Goal: Task Accomplishment & Management: Manage account settings

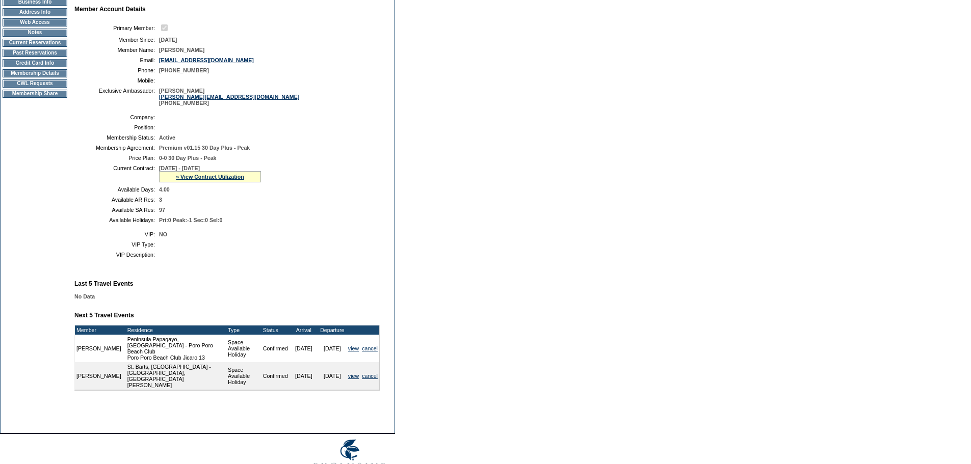
scroll to position [169, 0]
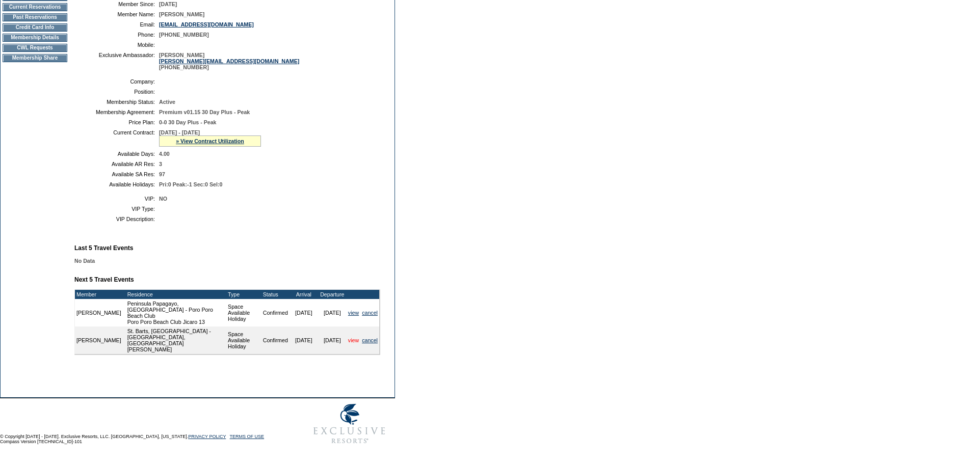
click at [354, 341] on link "view" at bounding box center [353, 340] width 11 height 6
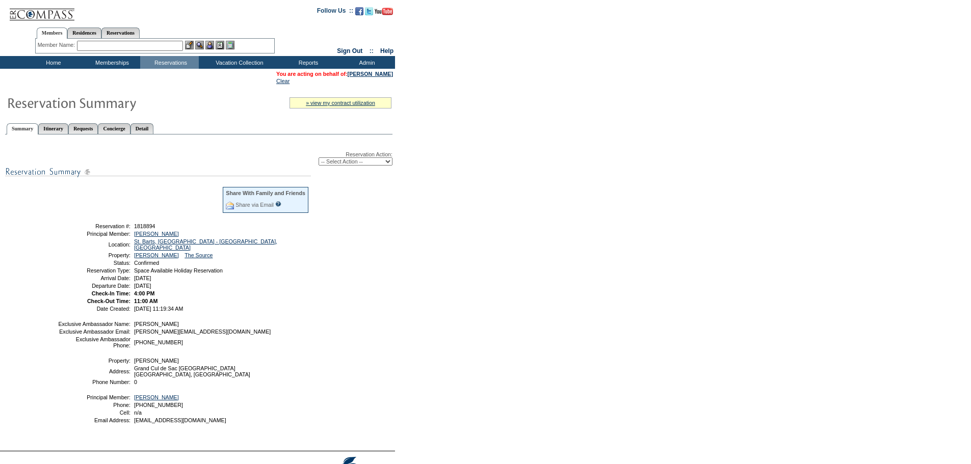
click at [360, 162] on select "-- Select Action -- Modify Reservation Dates Modify Reservation Cost Modify Occ…" at bounding box center [355, 161] width 74 height 8
select select "CancelRes"
click at [318, 159] on select "-- Select Action -- Modify Reservation Dates Modify Reservation Cost Modify Occ…" at bounding box center [355, 161] width 74 height 8
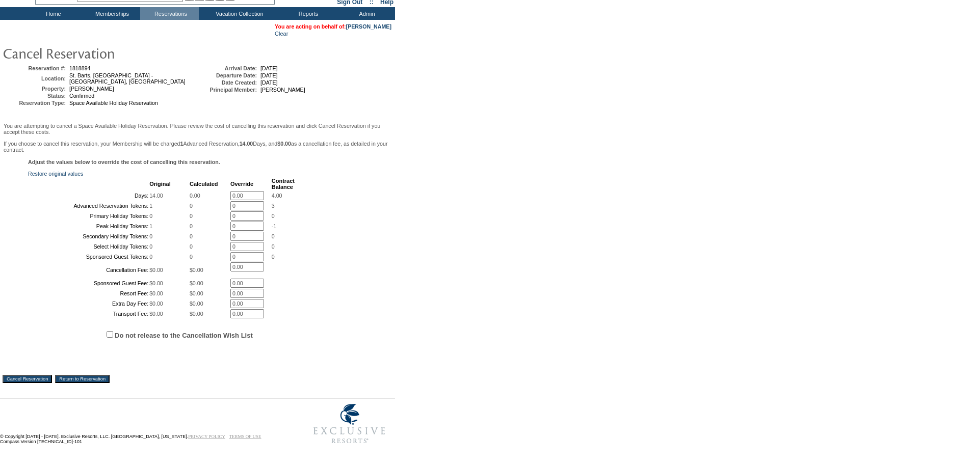
scroll to position [142, 0]
click at [109, 334] on input "Do not release to the Cancellation Wish List" at bounding box center [109, 334] width 7 height 7
checkbox input "true"
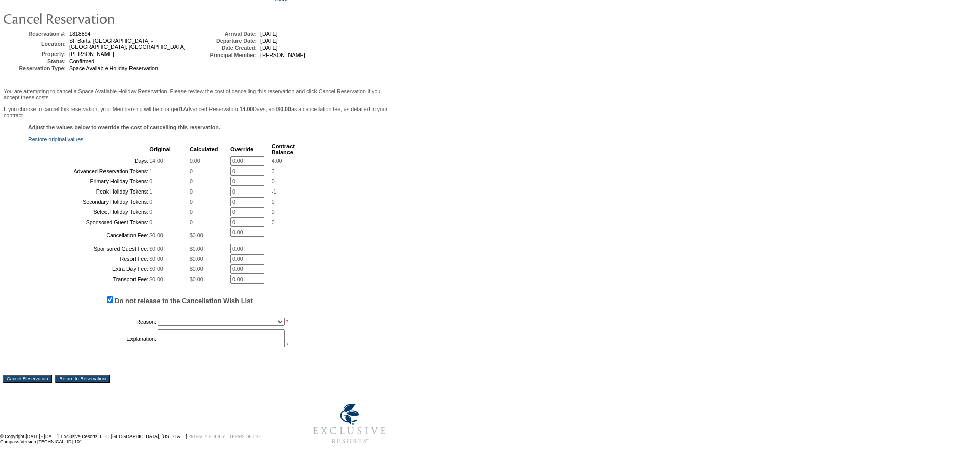
click at [171, 326] on select "Creating Continuous Stay Days Booked After Cancellation Experiential / Hotel / …" at bounding box center [220, 322] width 127 height 8
select select "1033"
click at [157, 326] on select "Creating Continuous Stay Days Booked After Cancellation Experiential / Hotel / …" at bounding box center [220, 322] width 127 height 8
drag, startPoint x: 179, startPoint y: 367, endPoint x: 164, endPoint y: 379, distance: 19.7
click at [179, 348] on textarea at bounding box center [220, 338] width 127 height 18
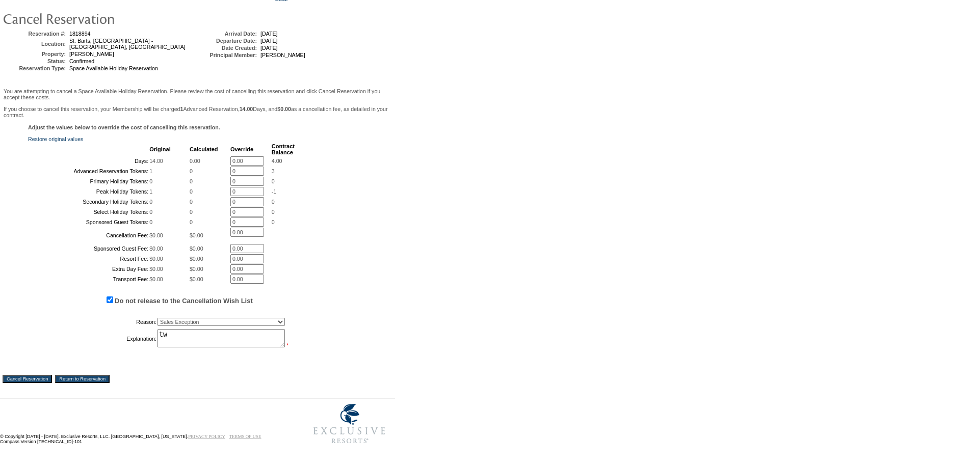
type textarea "tw"
click at [32, 383] on input "Cancel Reservation" at bounding box center [27, 379] width 49 height 8
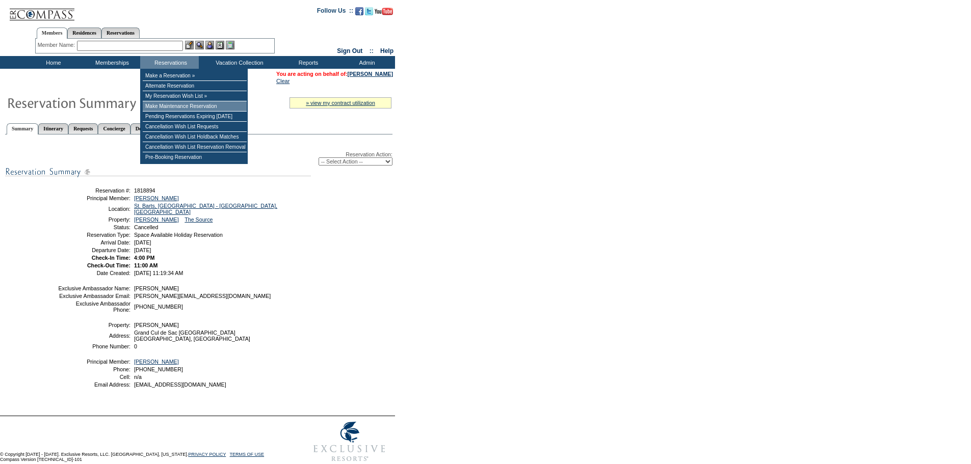
click at [170, 105] on td "Make Maintenance Reservation" at bounding box center [195, 106] width 104 height 10
